Goal: Information Seeking & Learning: Learn about a topic

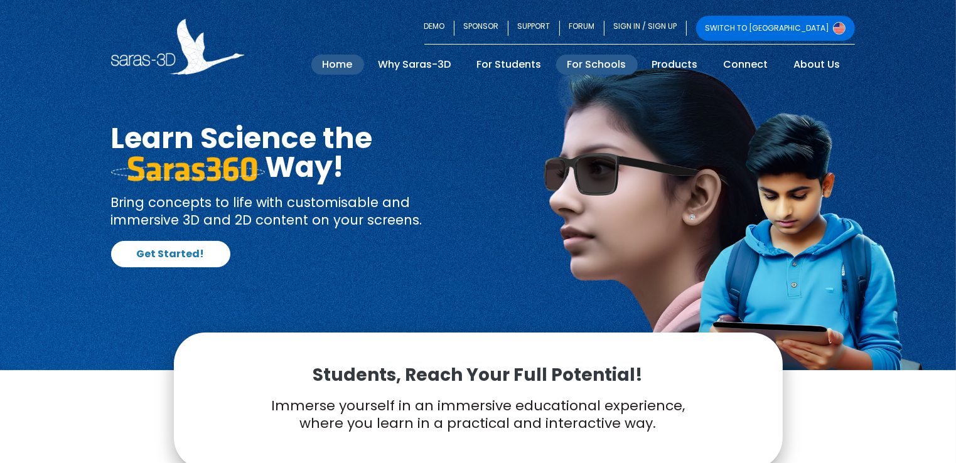
click at [600, 62] on link "For Schools" at bounding box center [597, 65] width 82 height 20
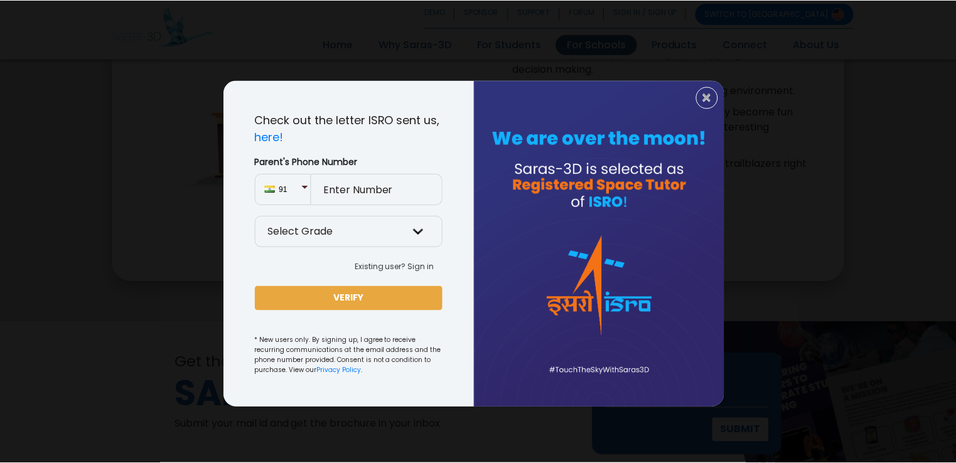
scroll to position [1633, 0]
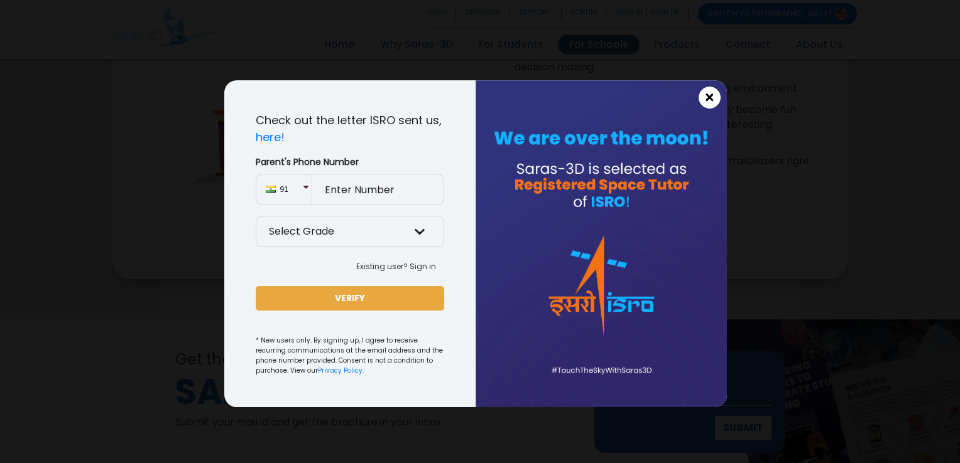
click at [713, 97] on span "×" at bounding box center [709, 98] width 11 height 16
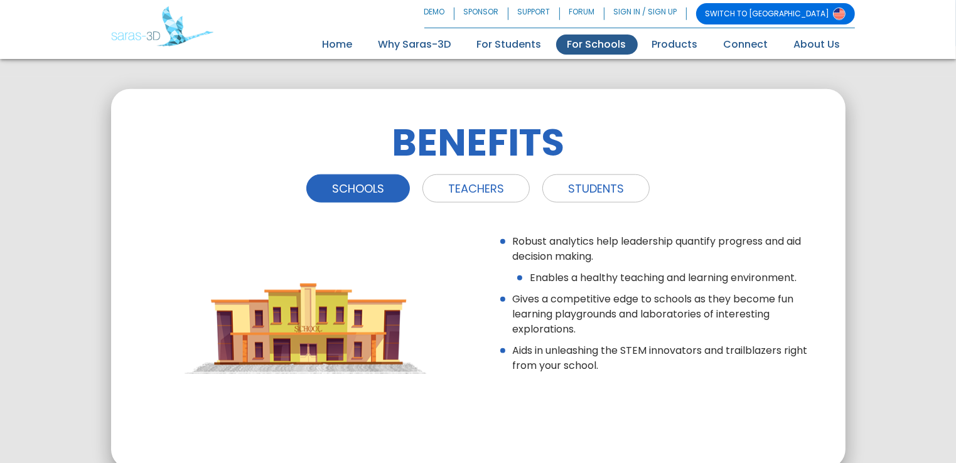
scroll to position [1279, 0]
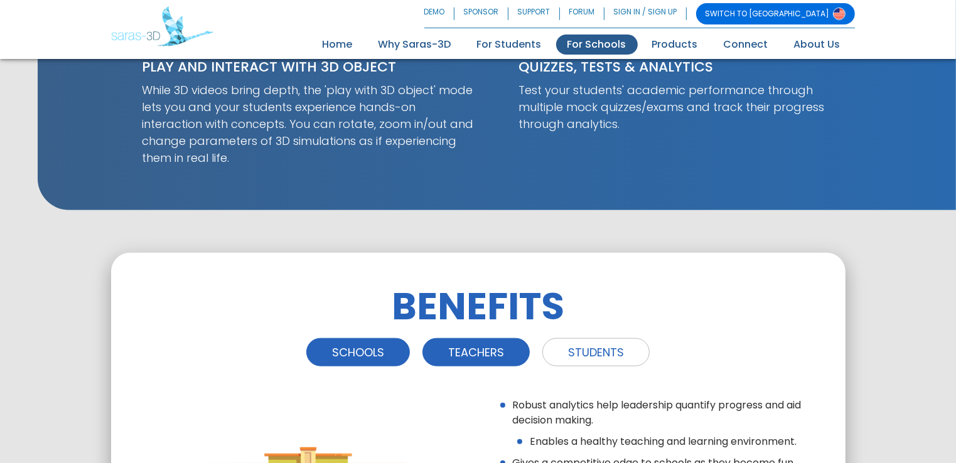
click at [512, 353] on link "TEACHERS" at bounding box center [476, 352] width 107 height 28
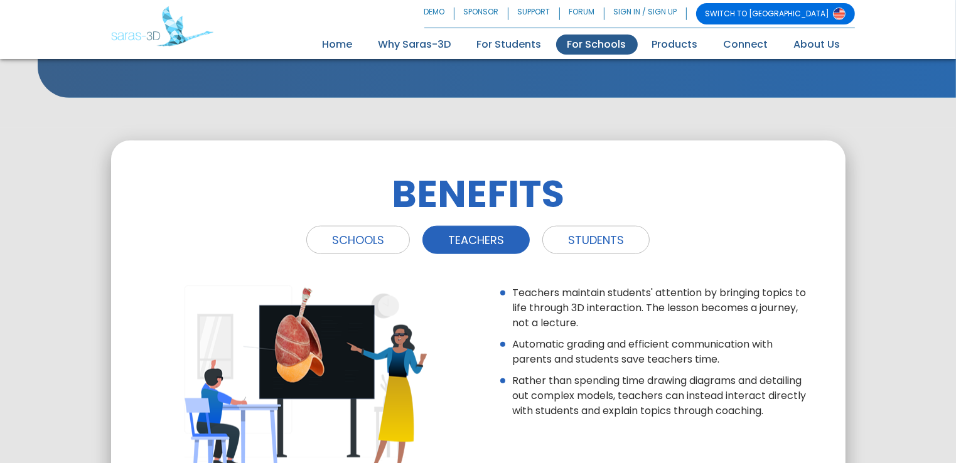
scroll to position [1530, 0]
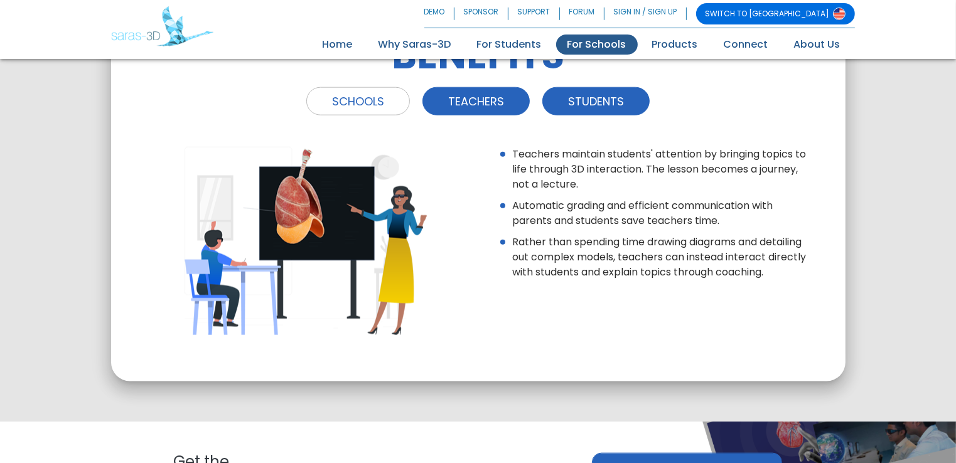
click at [597, 99] on link "STUDENTS" at bounding box center [596, 101] width 107 height 28
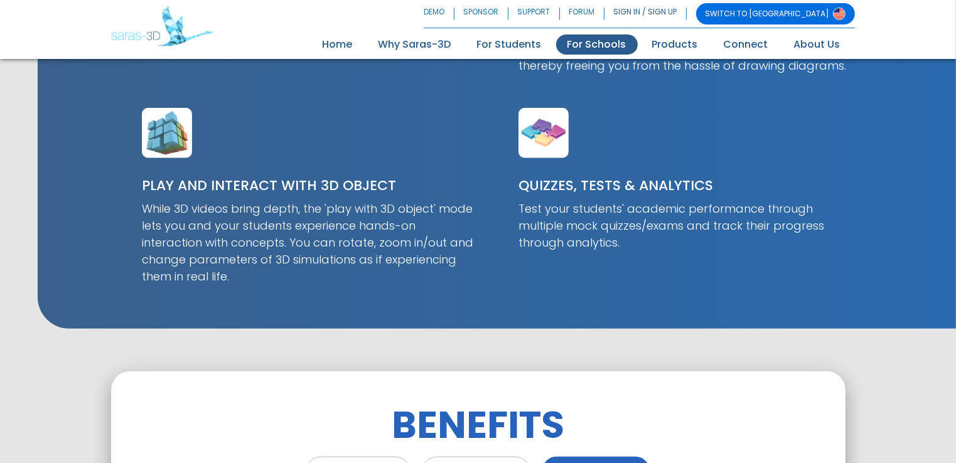
scroll to position [1154, 0]
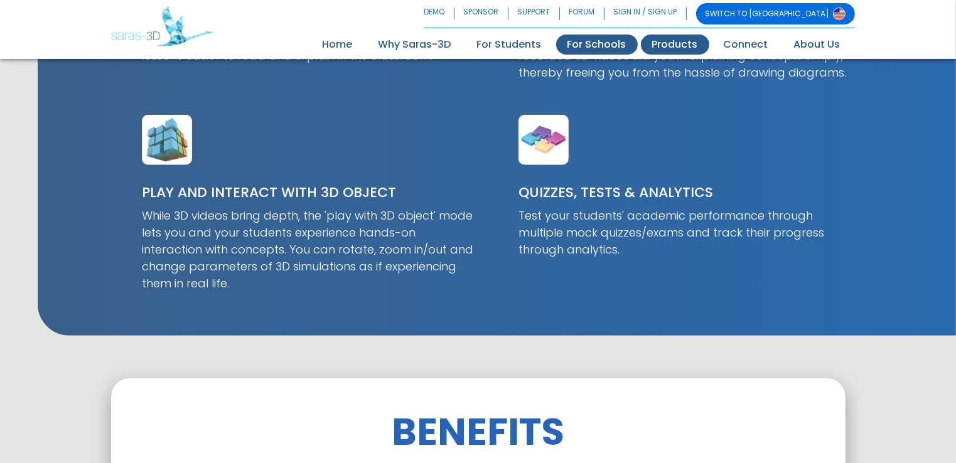
click at [668, 41] on link "Products" at bounding box center [675, 45] width 68 height 20
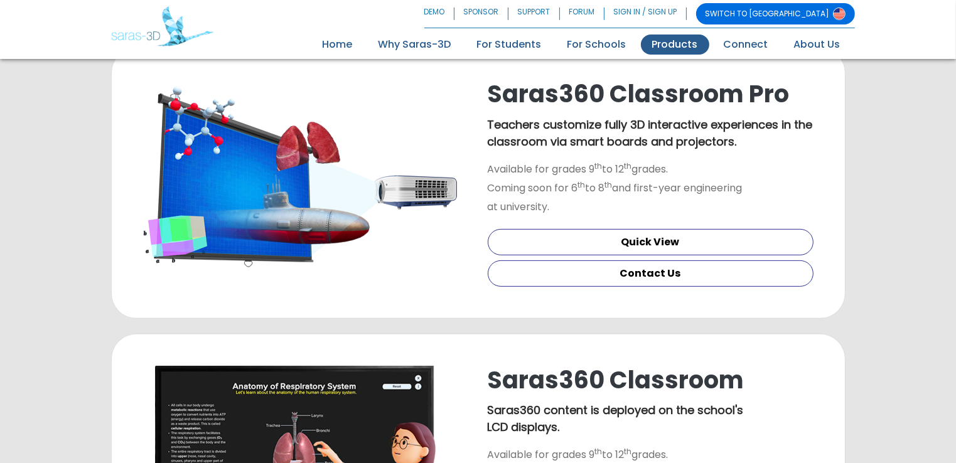
scroll to position [377, 0]
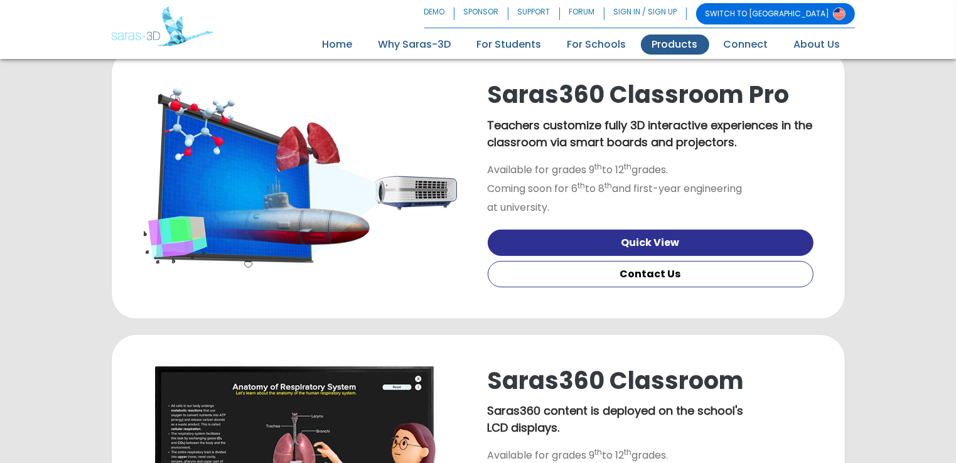
click at [651, 245] on link "Quick View" at bounding box center [651, 243] width 326 height 26
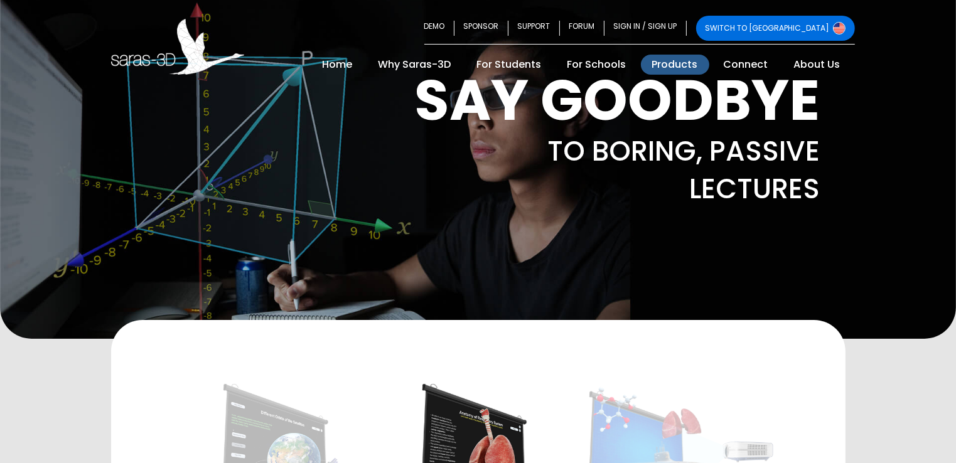
scroll to position [130, 0]
